Goal: Navigation & Orientation: Find specific page/section

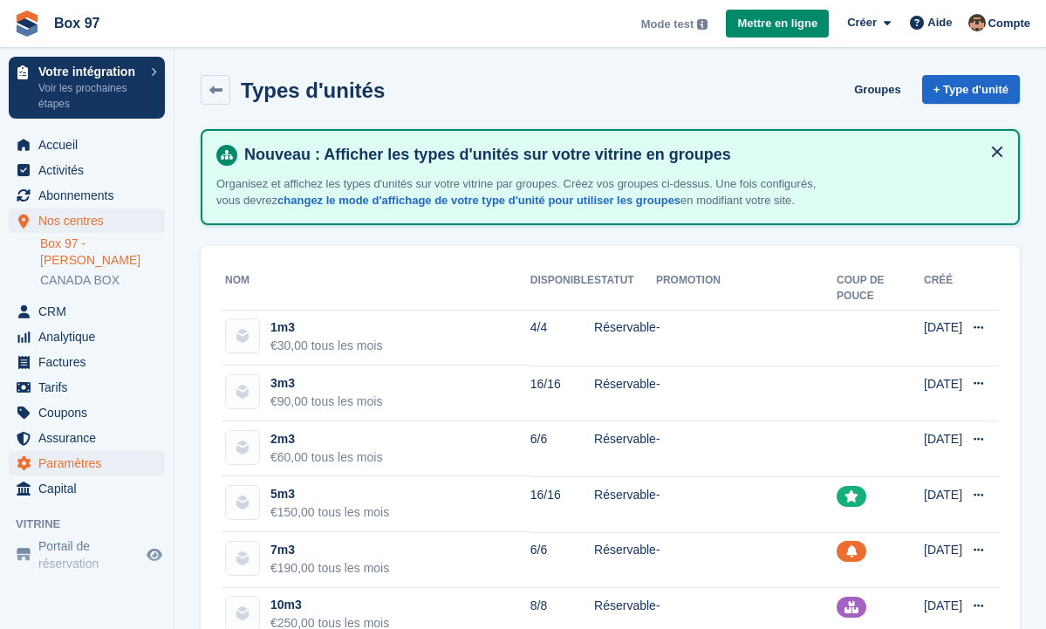
click at [95, 451] on span "Paramètres" at bounding box center [90, 463] width 105 height 24
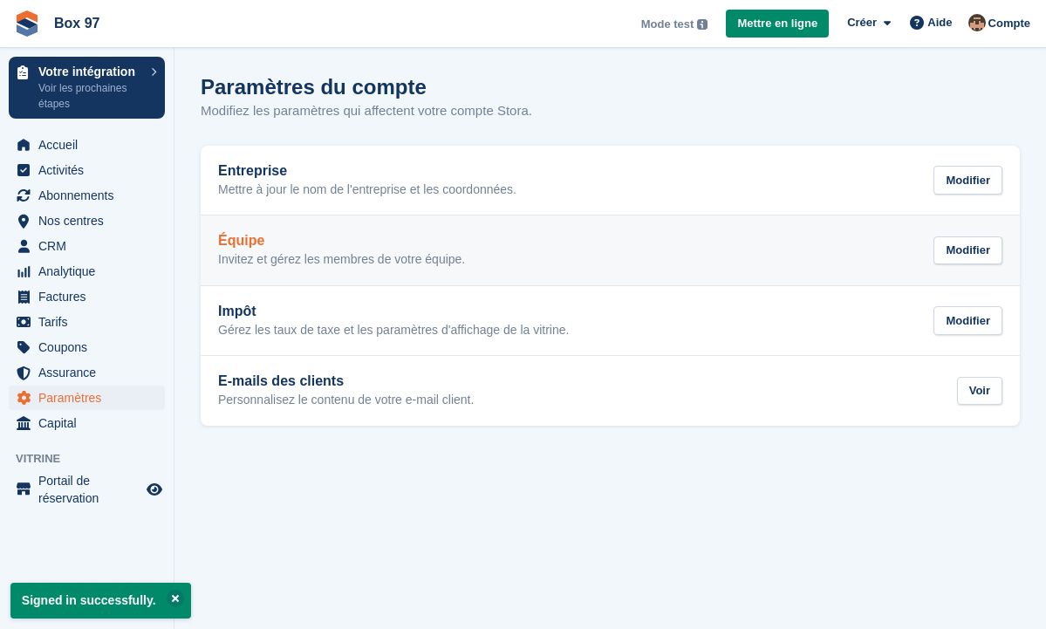
click at [834, 252] on div "Équipe Invitez et gérez les membres de votre équipe. Modifier" at bounding box center [610, 250] width 784 height 35
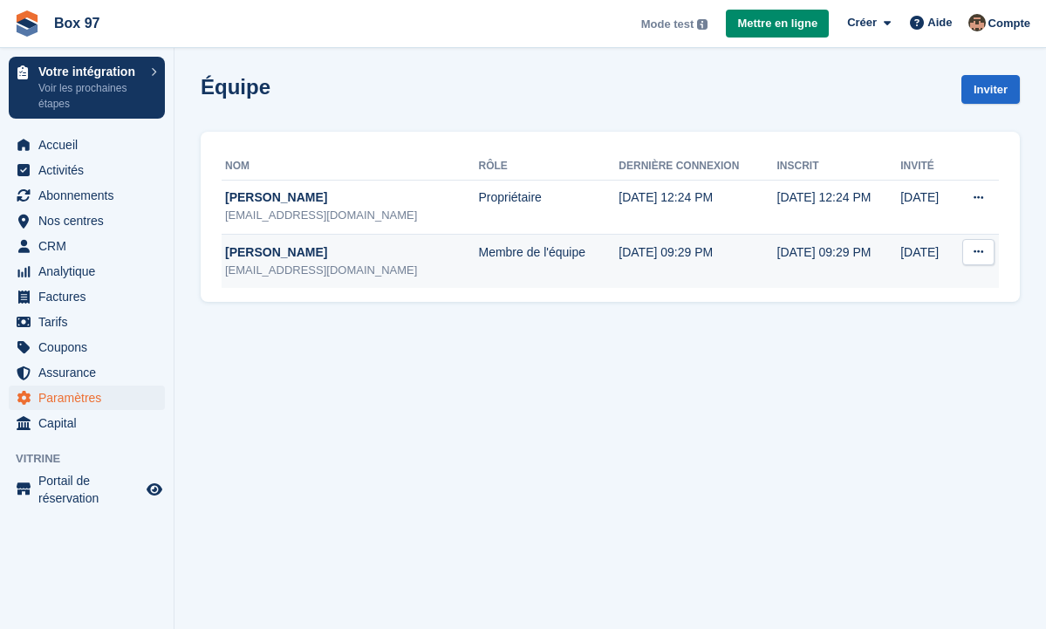
click at [980, 258] on button at bounding box center [978, 252] width 32 height 26
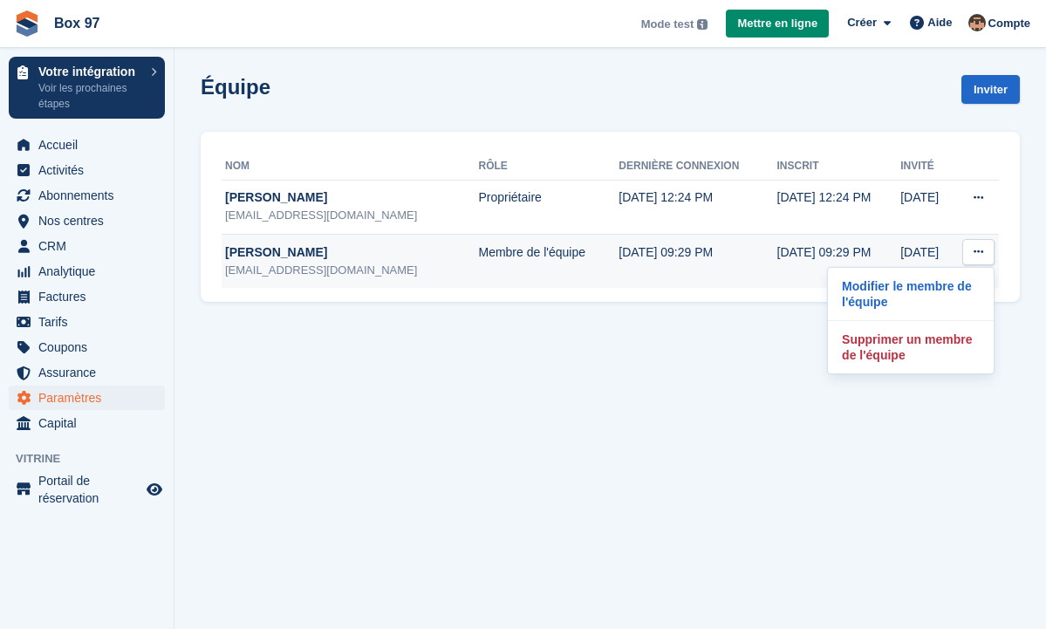
click at [696, 275] on td "31 Aug, 2025, 09:29 PM" at bounding box center [697, 261] width 158 height 54
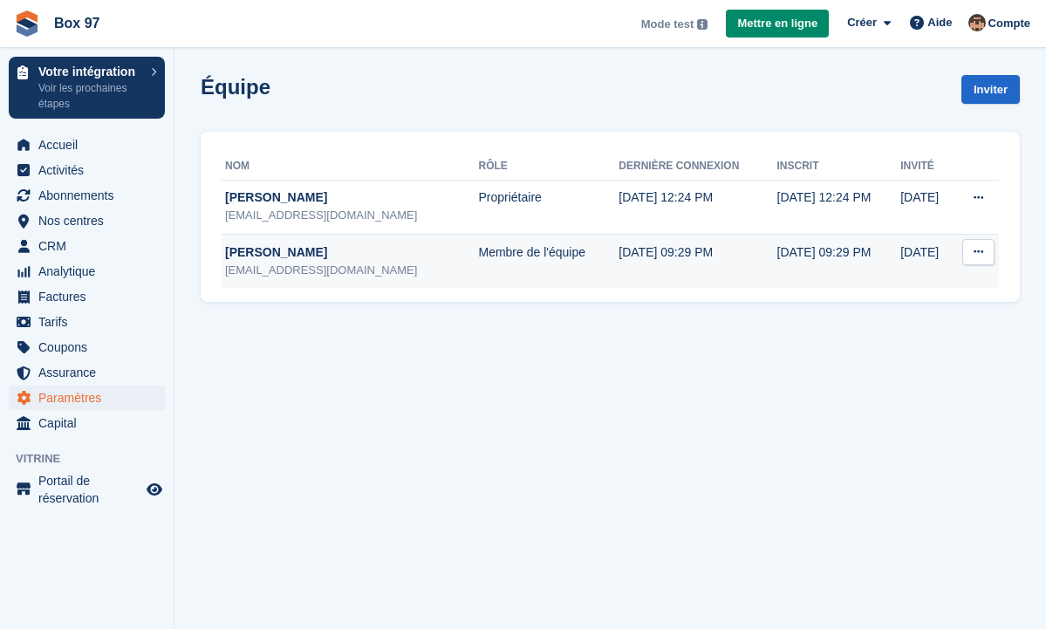
click at [630, 256] on td "31 Aug, 2025, 09:29 PM" at bounding box center [697, 261] width 158 height 54
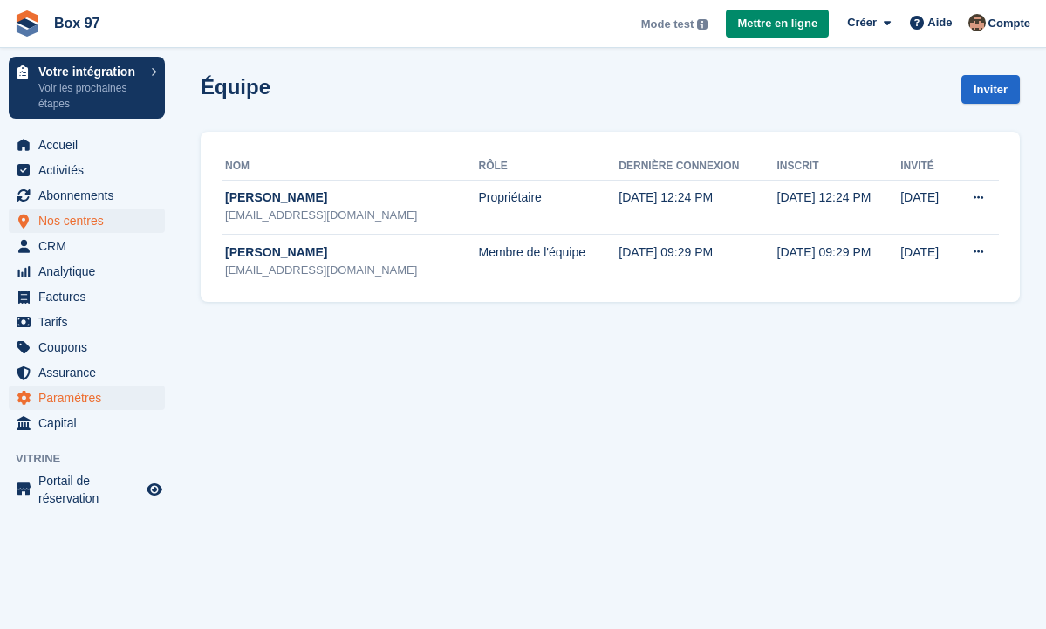
click at [91, 225] on span "Nos centres" at bounding box center [90, 220] width 105 height 24
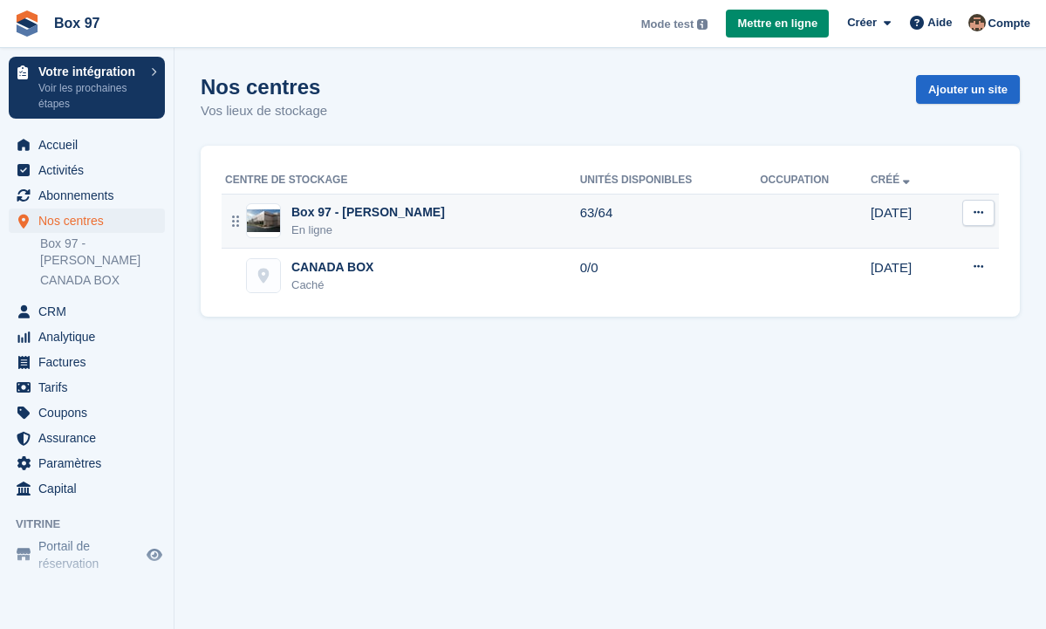
click at [580, 222] on td "63/64" at bounding box center [670, 221] width 181 height 55
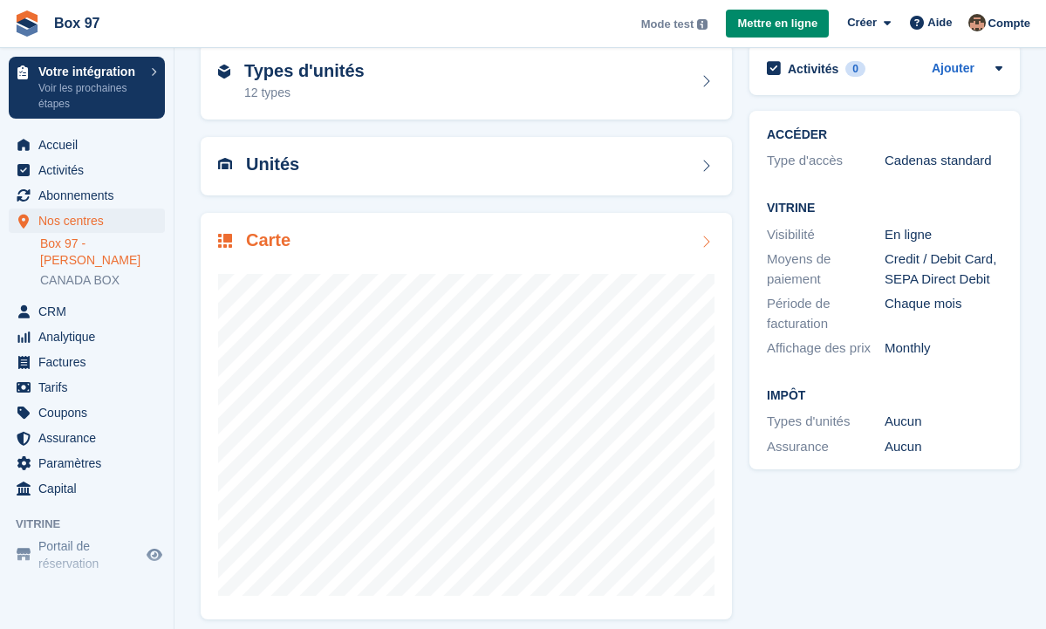
scroll to position [82, 0]
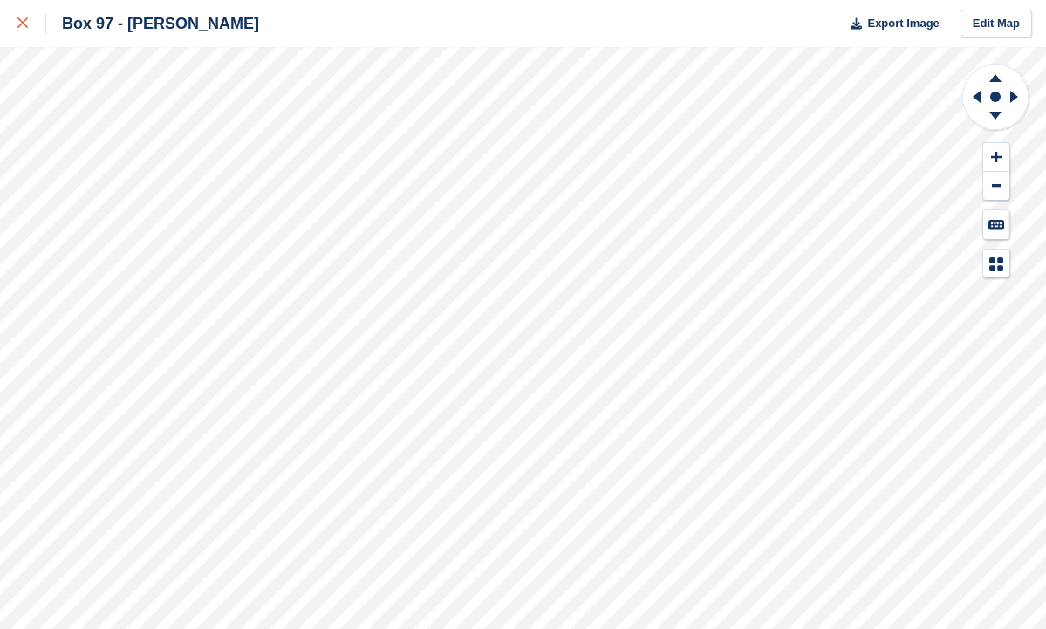
click at [23, 25] on icon at bounding box center [22, 22] width 10 height 10
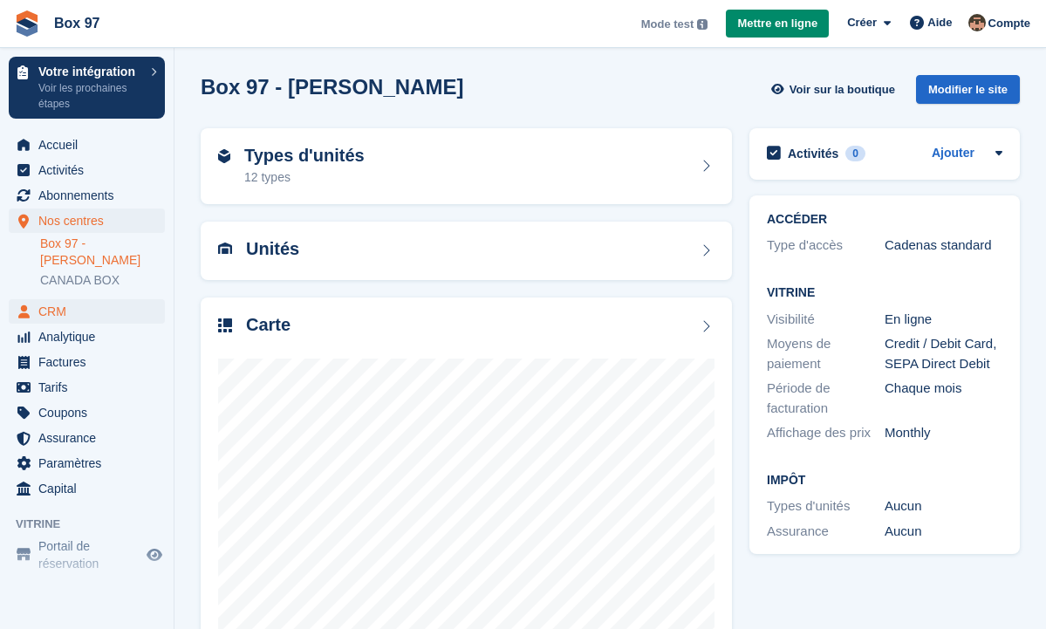
click at [56, 299] on span "CRM" at bounding box center [90, 311] width 105 height 24
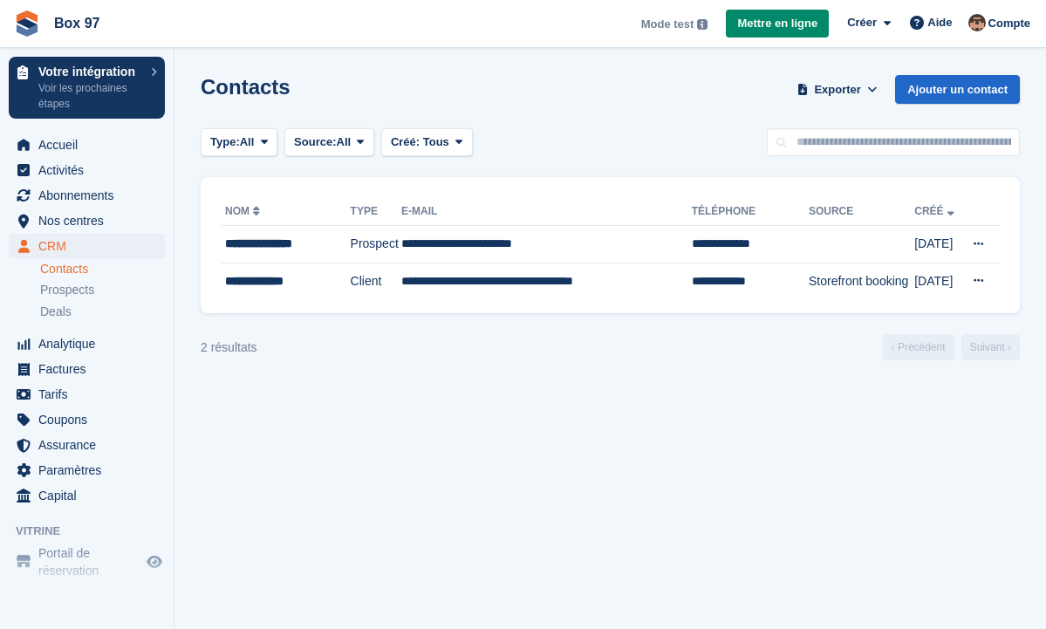
click at [92, 241] on span "CRM" at bounding box center [90, 246] width 105 height 24
click at [70, 196] on span "Abonnements" at bounding box center [90, 195] width 105 height 24
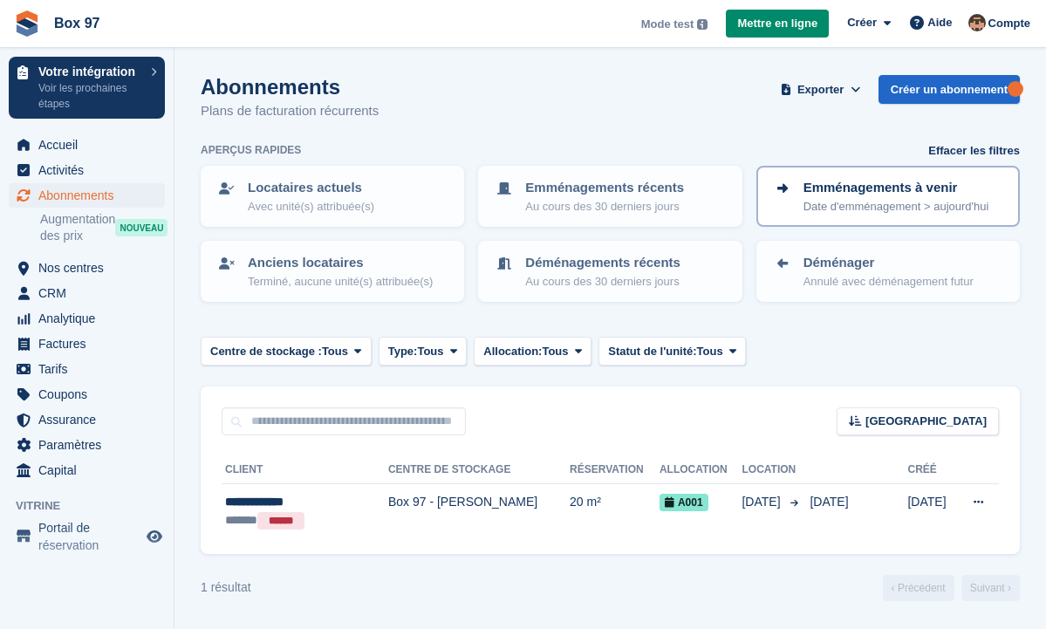
click at [810, 198] on p "Date d'emménagement > aujourd'hui" at bounding box center [896, 206] width 186 height 17
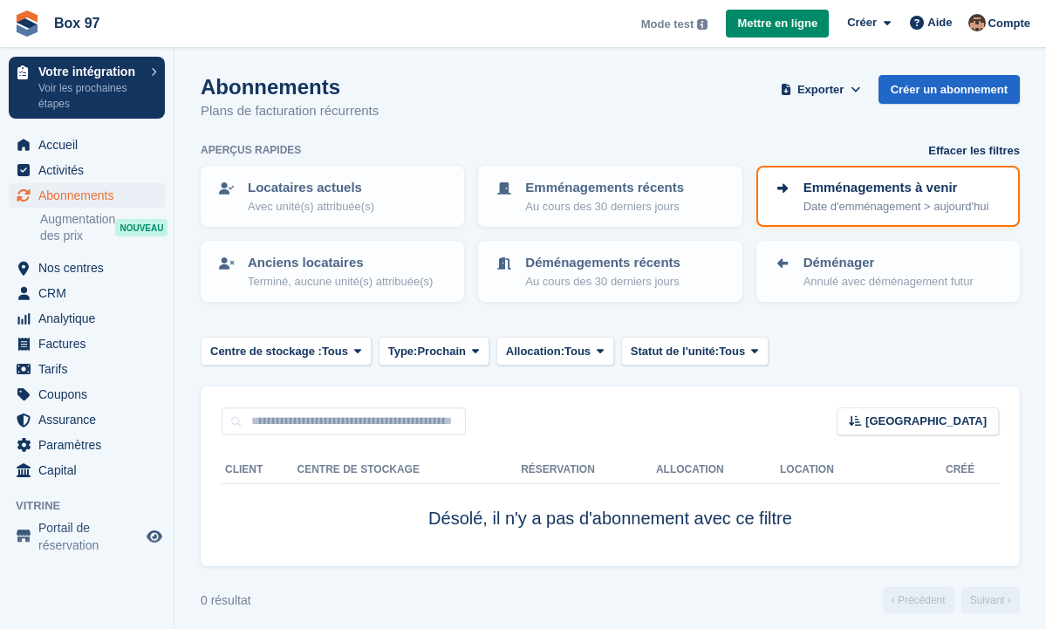
click at [80, 195] on span "Abonnements" at bounding box center [90, 195] width 105 height 24
